Goal: Information Seeking & Learning: Understand process/instructions

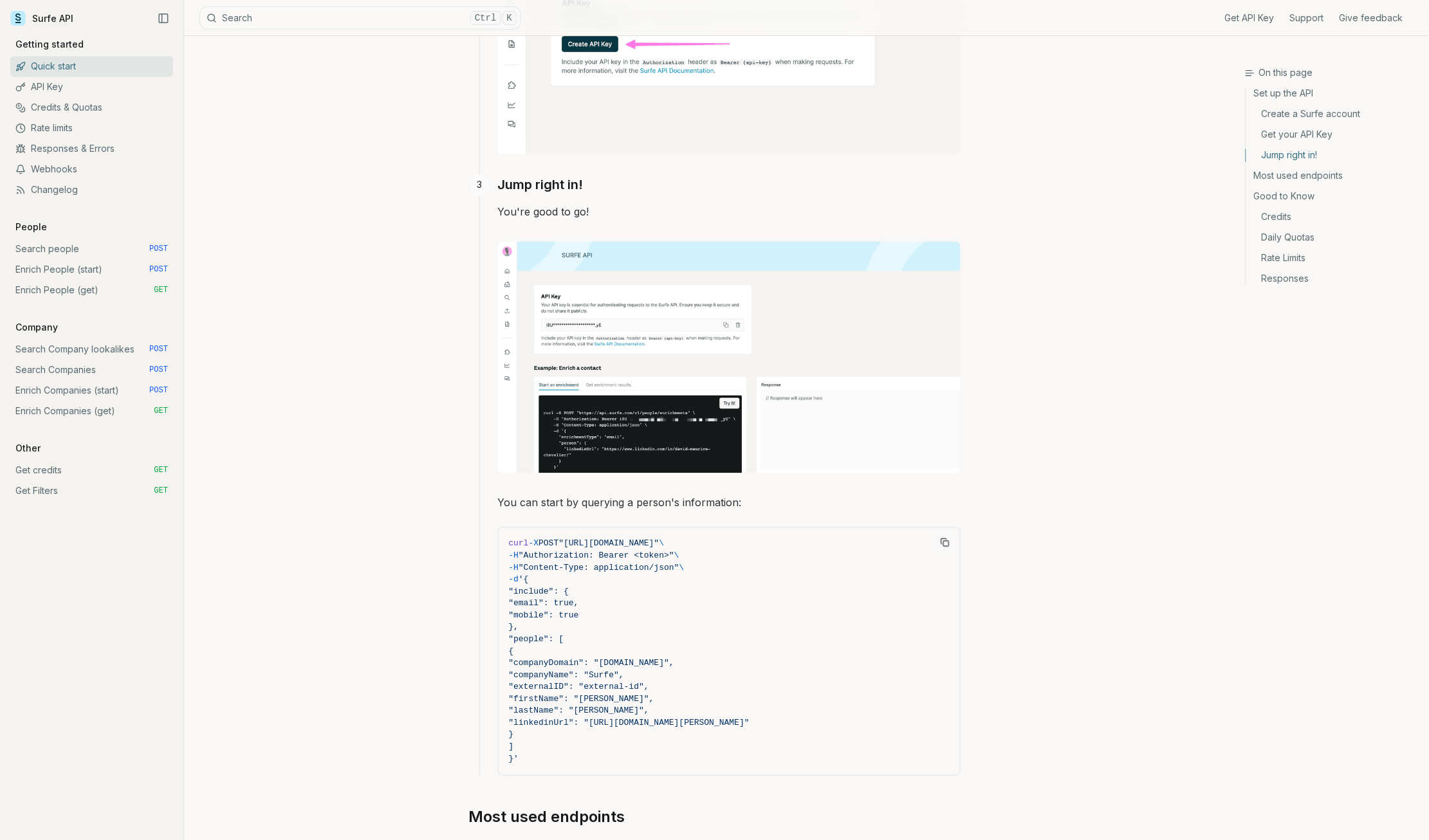
scroll to position [858, 0]
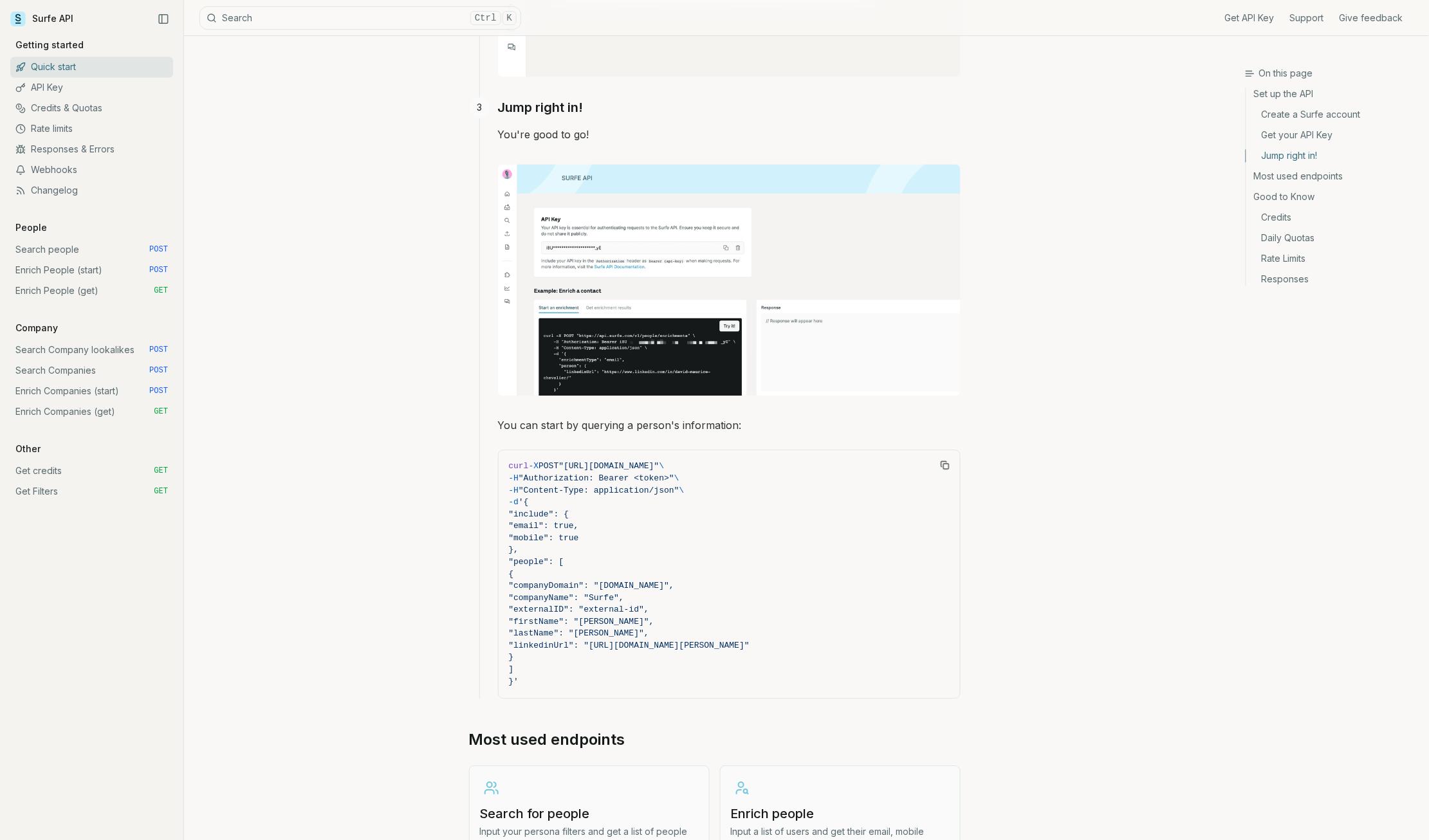
click at [373, 453] on div "On this page Jump right in! Quick start Surfe API gets you all the information …" at bounding box center [714, 377] width 1061 height 2396
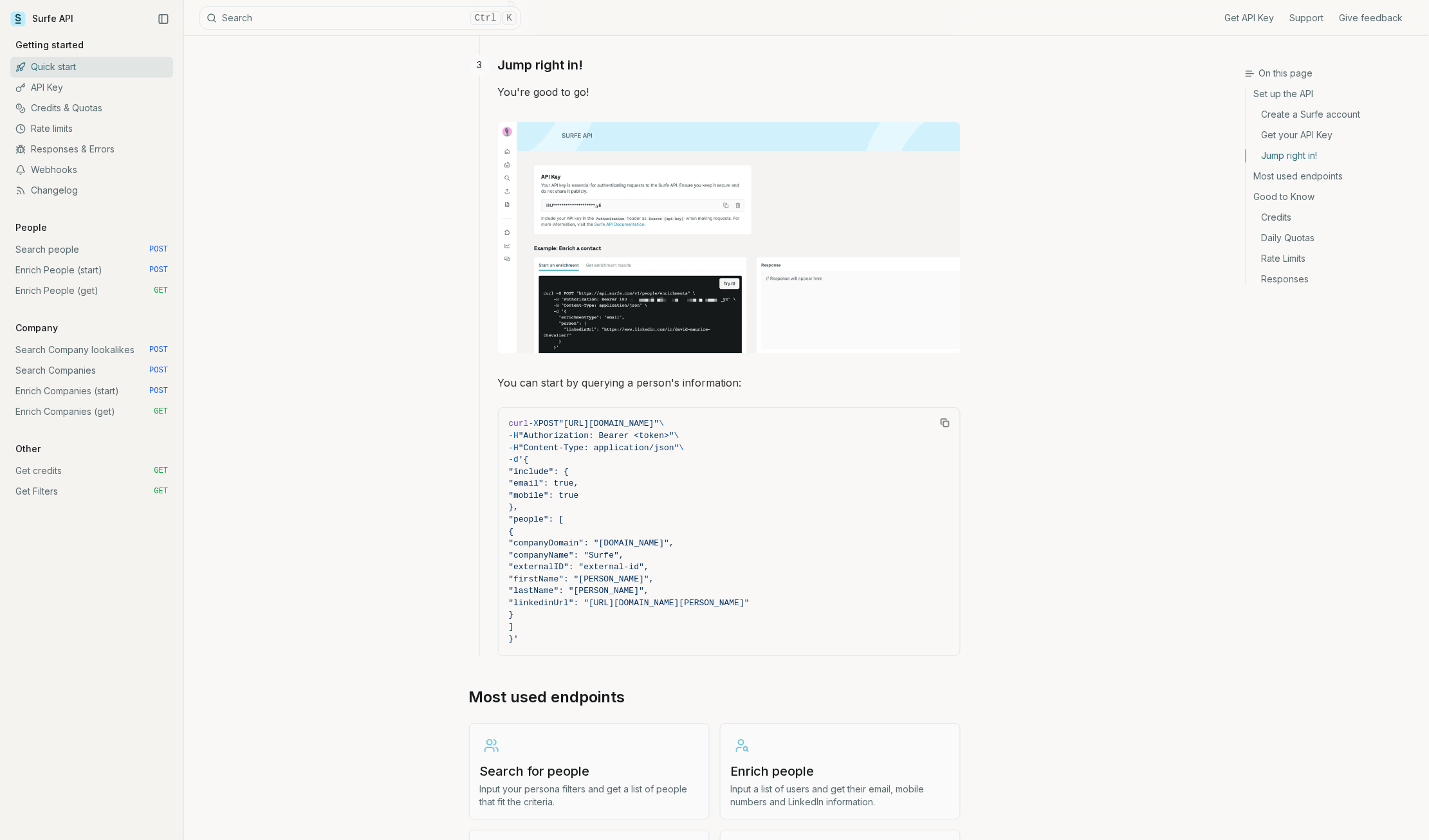
scroll to position [943, 0]
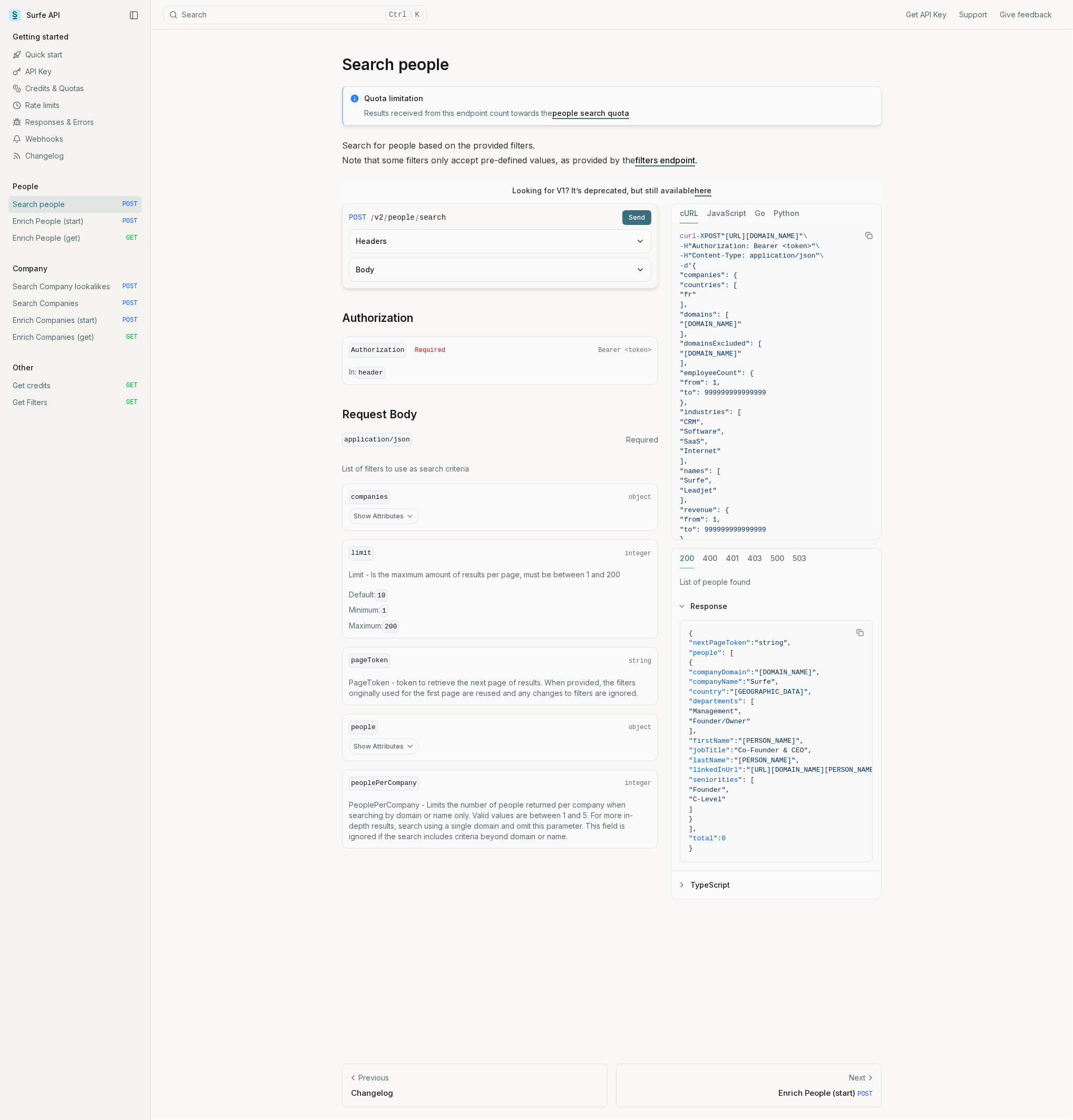
click at [411, 236] on button "Headers" at bounding box center [500, 241] width 301 height 23
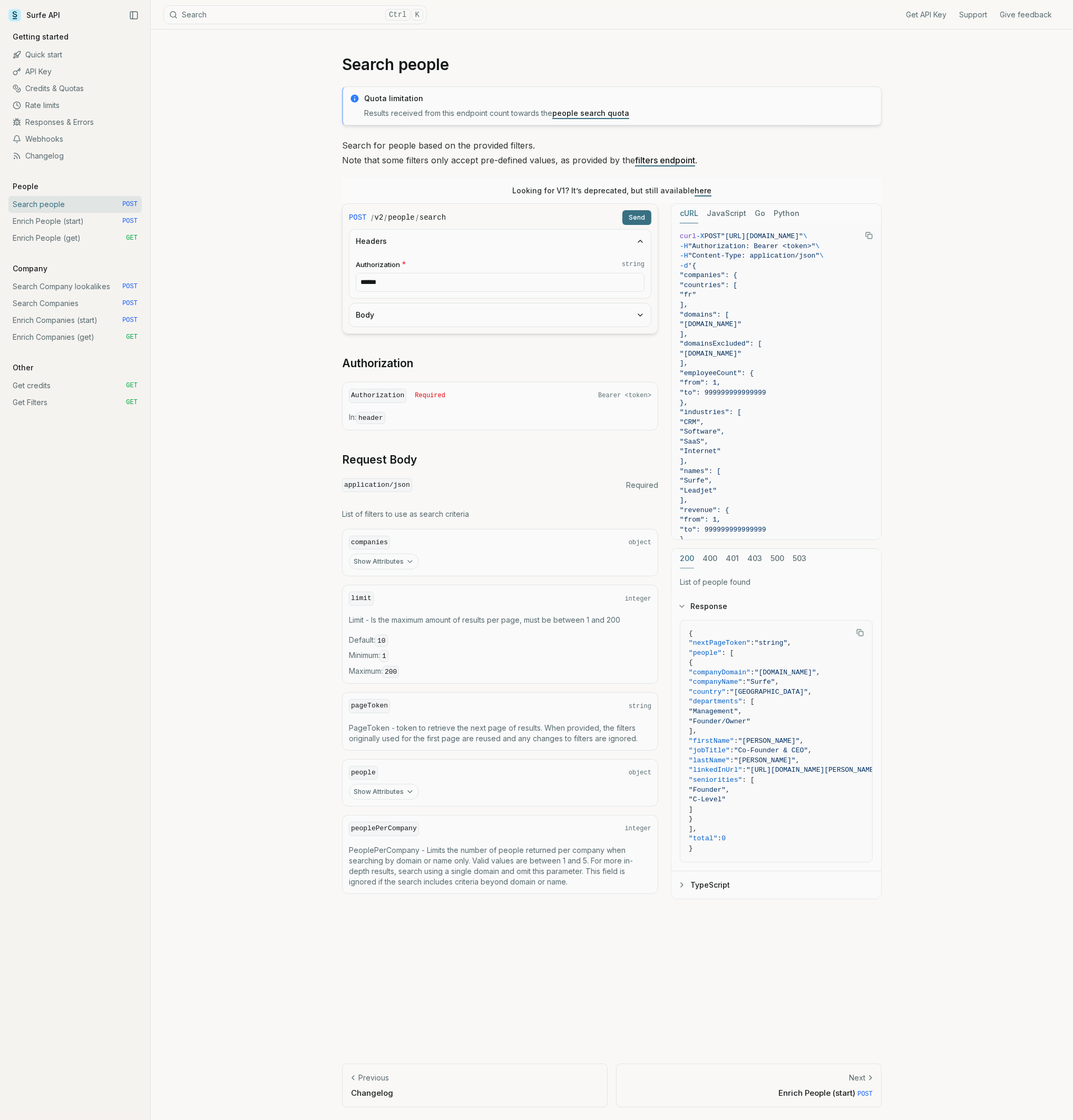
click at [408, 278] on input "******" at bounding box center [500, 283] width 289 height 19
click at [333, 293] on article "Search people Quota limitation Results received from this endpoint count toward…" at bounding box center [612, 574] width 590 height 1091
click at [371, 318] on button "Body" at bounding box center [500, 315] width 301 height 23
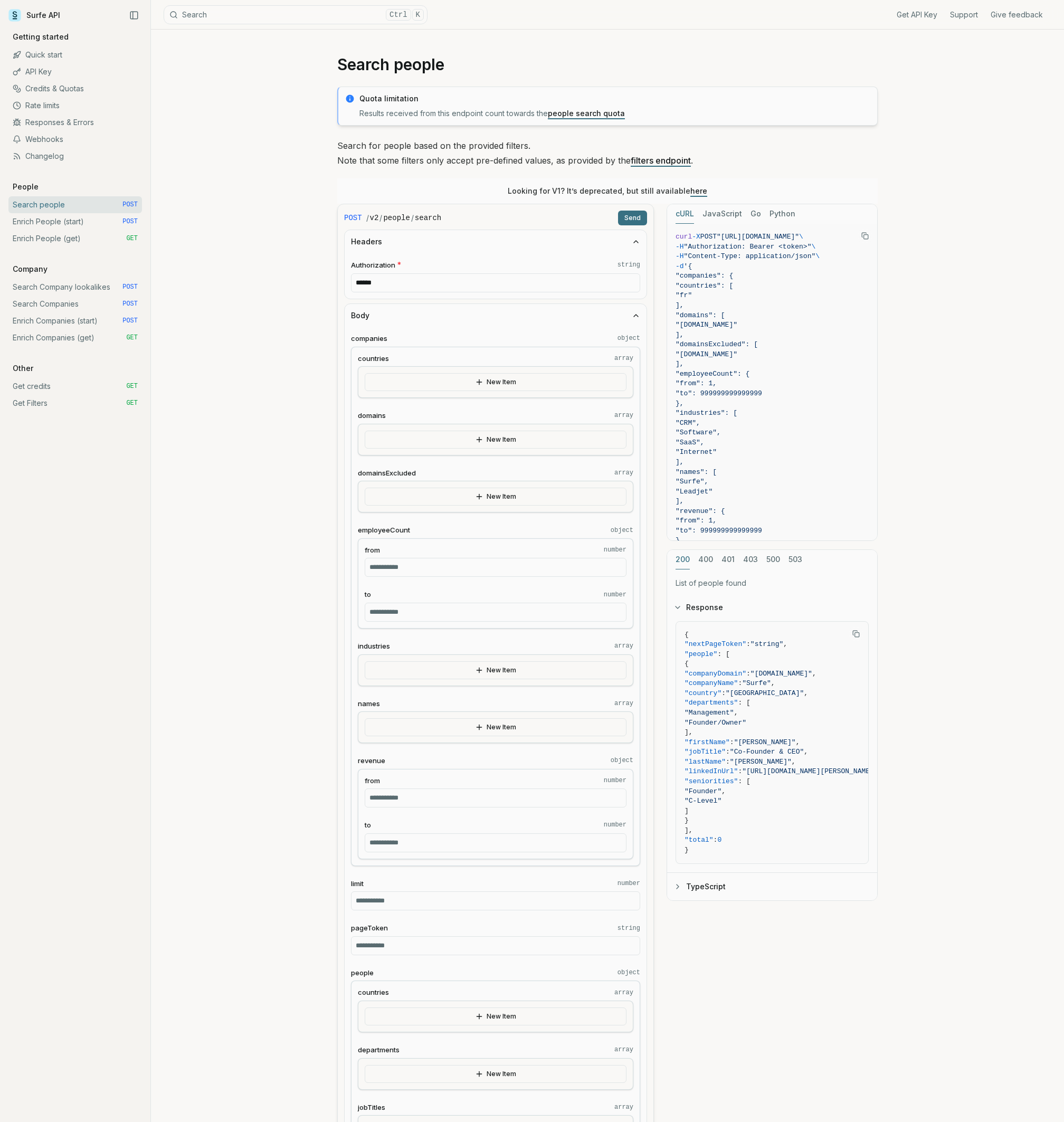
click at [370, 316] on button "Body" at bounding box center [495, 315] width 302 height 23
